Goal: Transaction & Acquisition: Purchase product/service

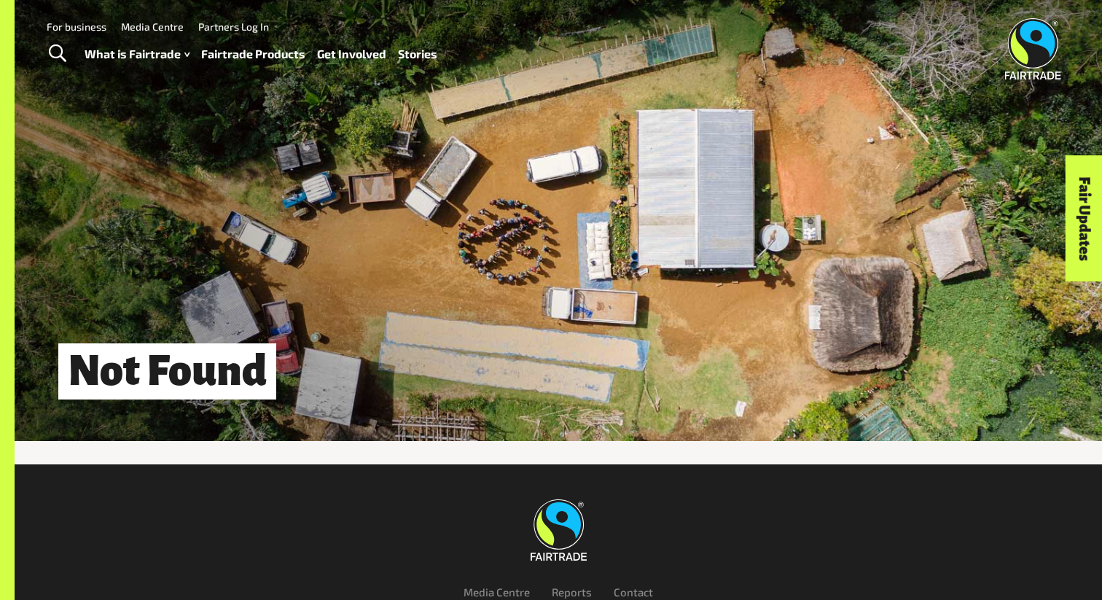
click at [229, 52] on link "Fairtrade Products" at bounding box center [253, 54] width 104 height 21
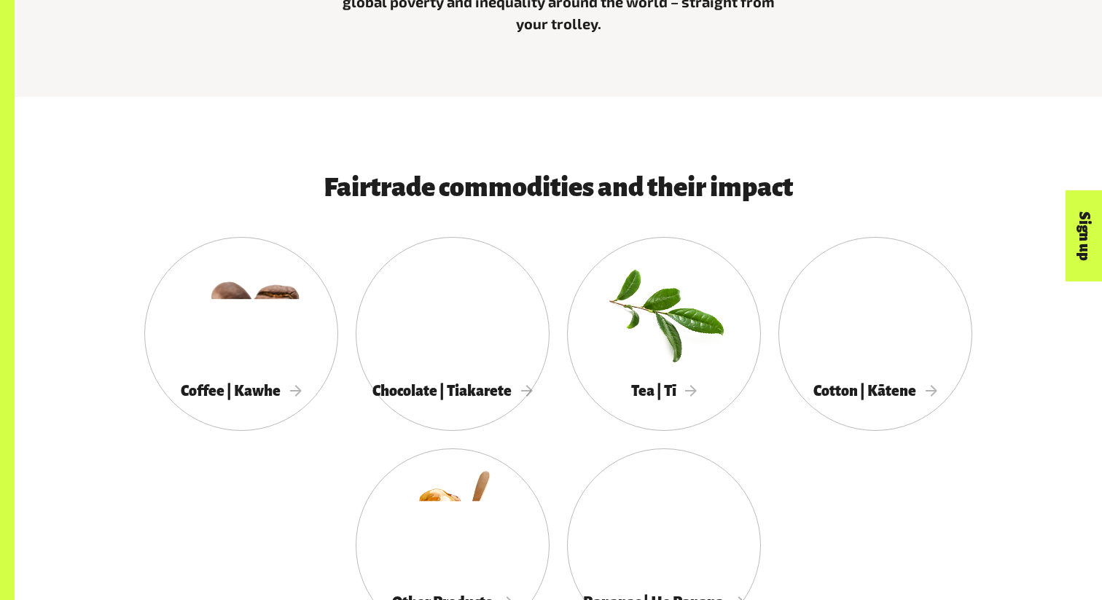
scroll to position [654, 0]
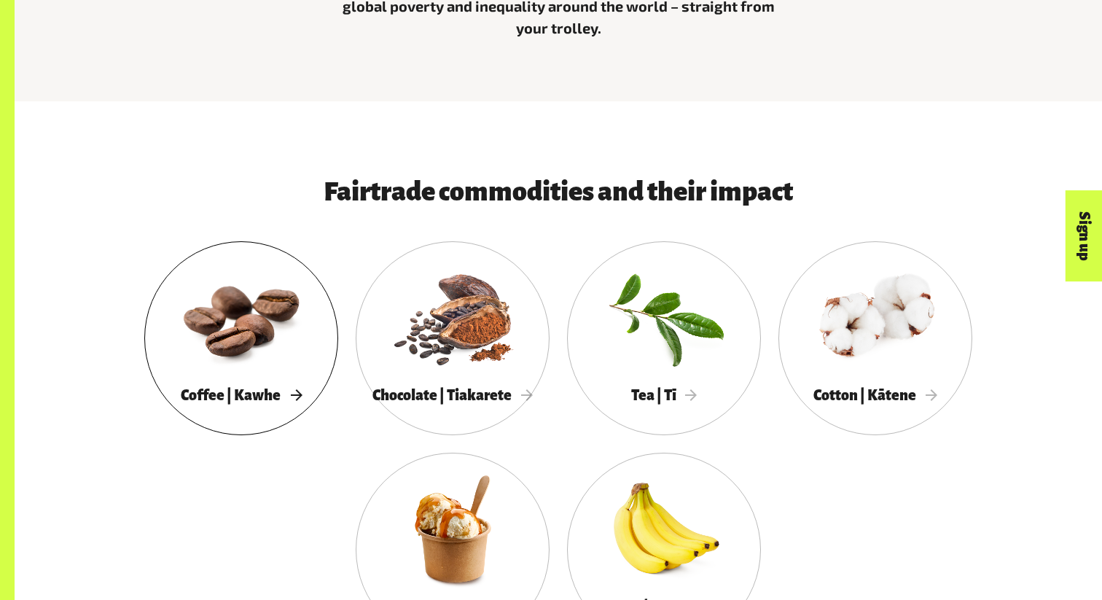
click at [268, 344] on div at bounding box center [241, 317] width 194 height 126
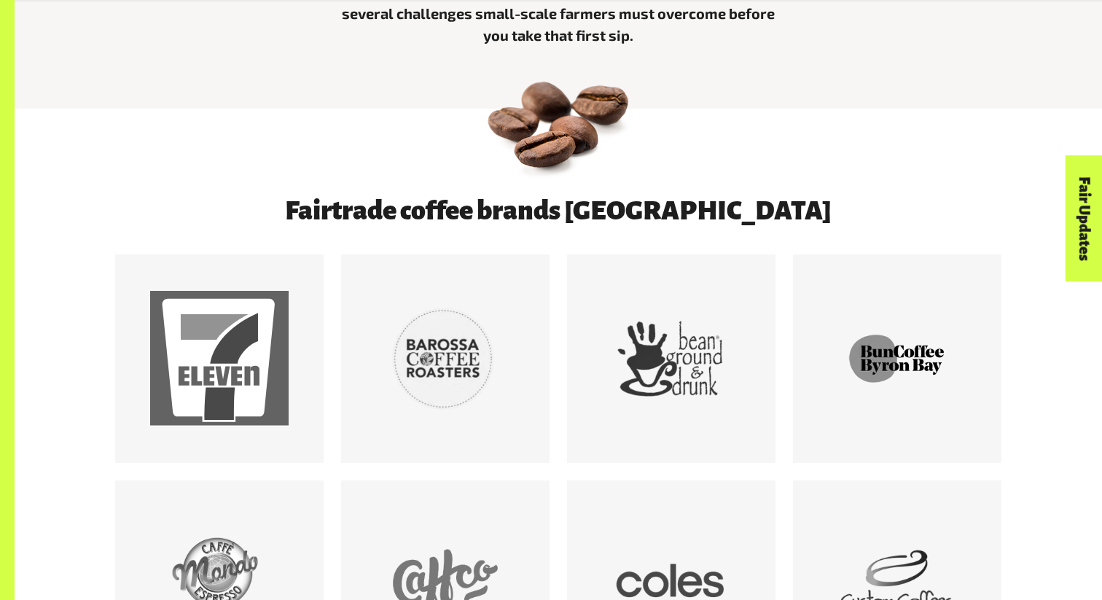
scroll to position [662, 0]
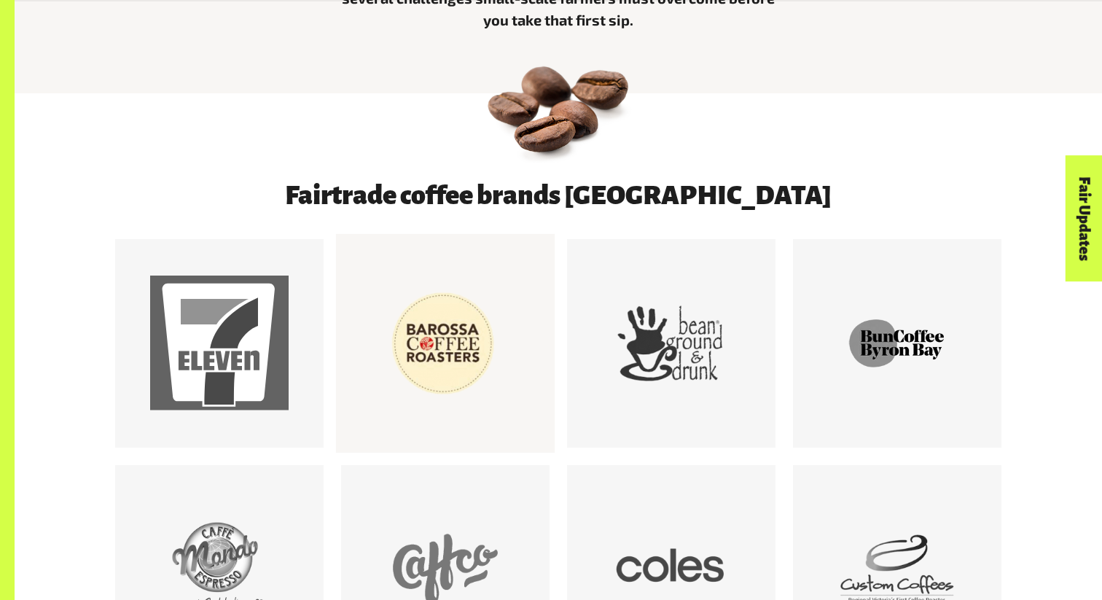
click at [450, 336] on div at bounding box center [445, 343] width 139 height 139
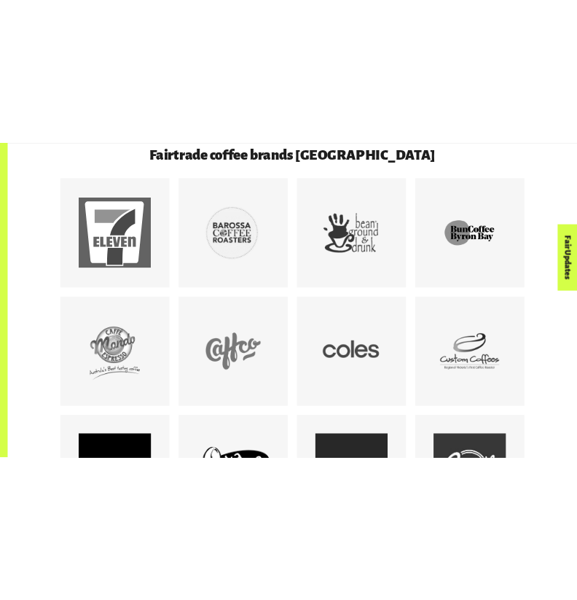
scroll to position [837, 0]
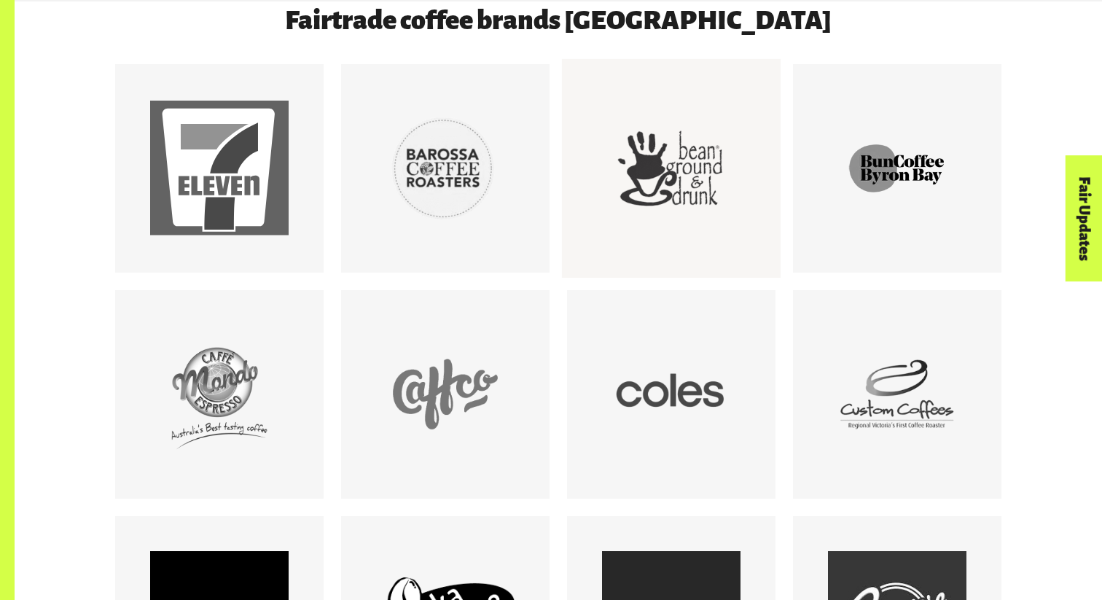
click at [679, 206] on div at bounding box center [671, 168] width 139 height 139
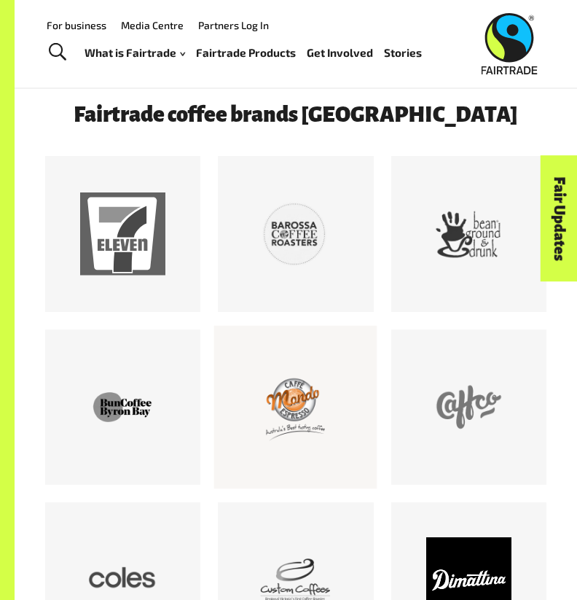
scroll to position [609, 0]
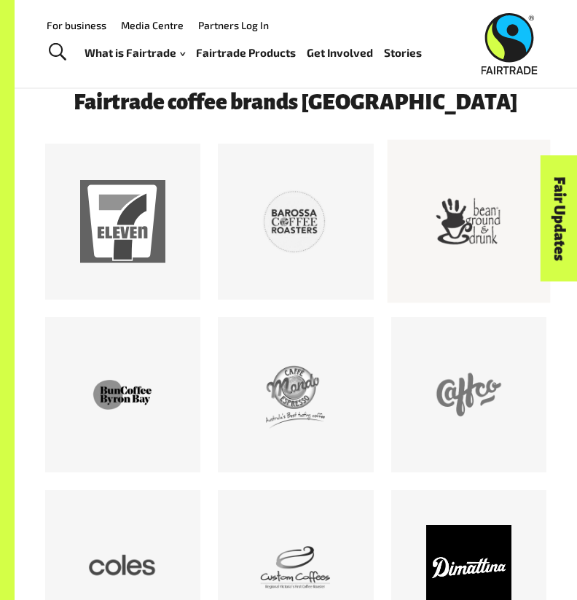
click at [461, 238] on div at bounding box center [468, 221] width 85 height 85
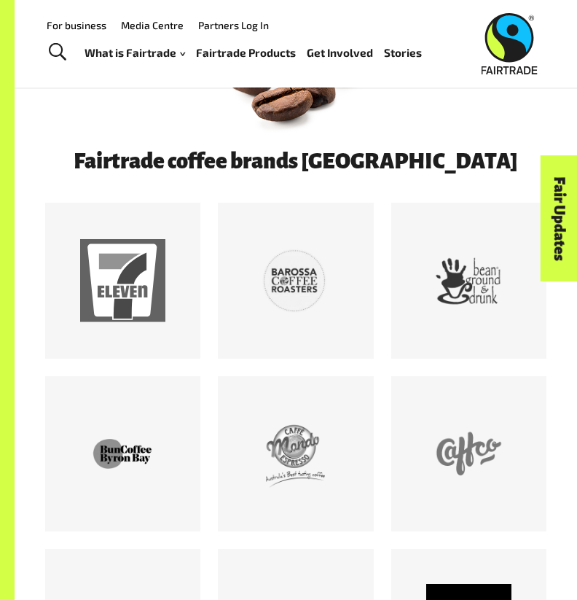
scroll to position [543, 0]
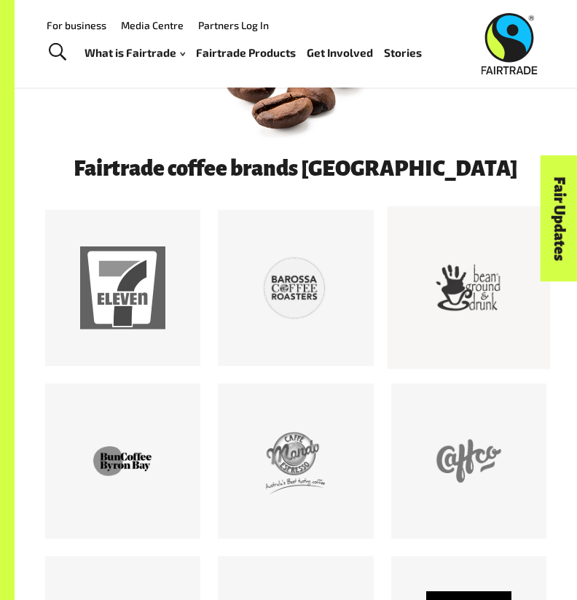
click at [442, 319] on div at bounding box center [468, 288] width 85 height 85
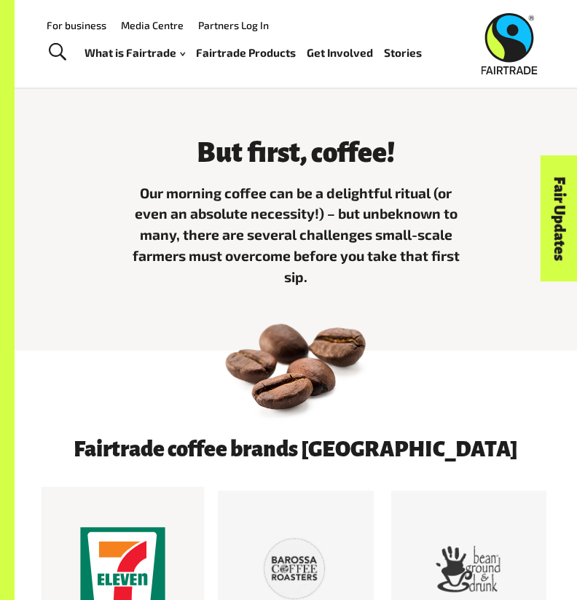
scroll to position [0, 0]
